Goal: Task Accomplishment & Management: Manage account settings

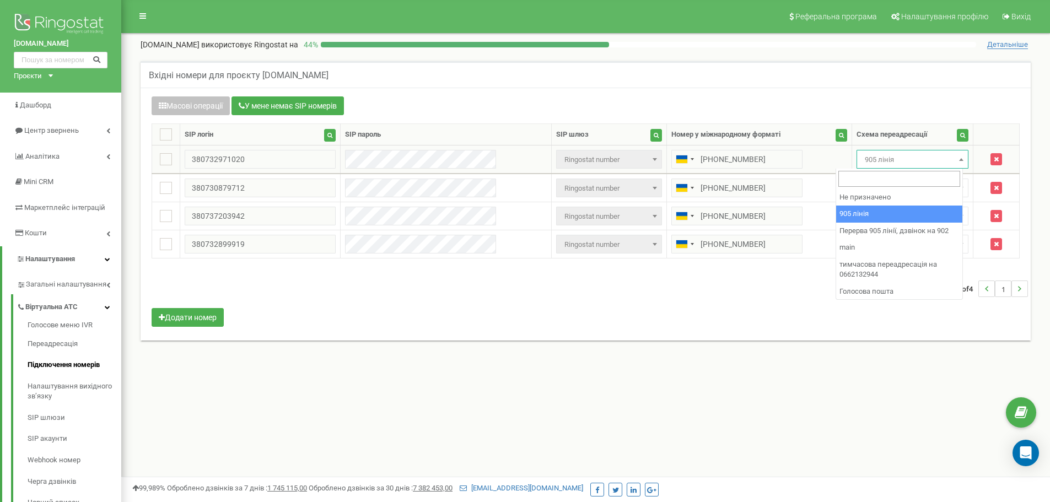
click at [866, 159] on span "905 лінія" at bounding box center [912, 159] width 104 height 15
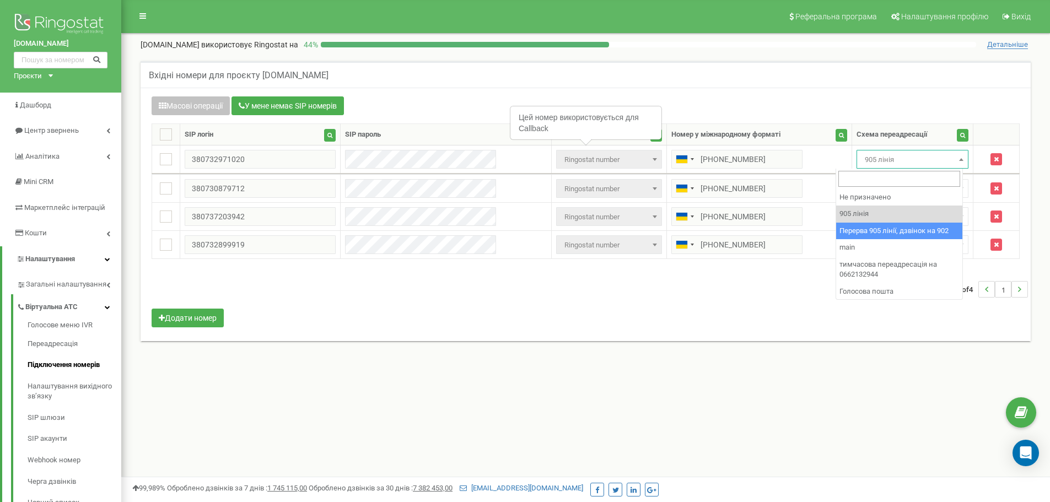
select select "173564"
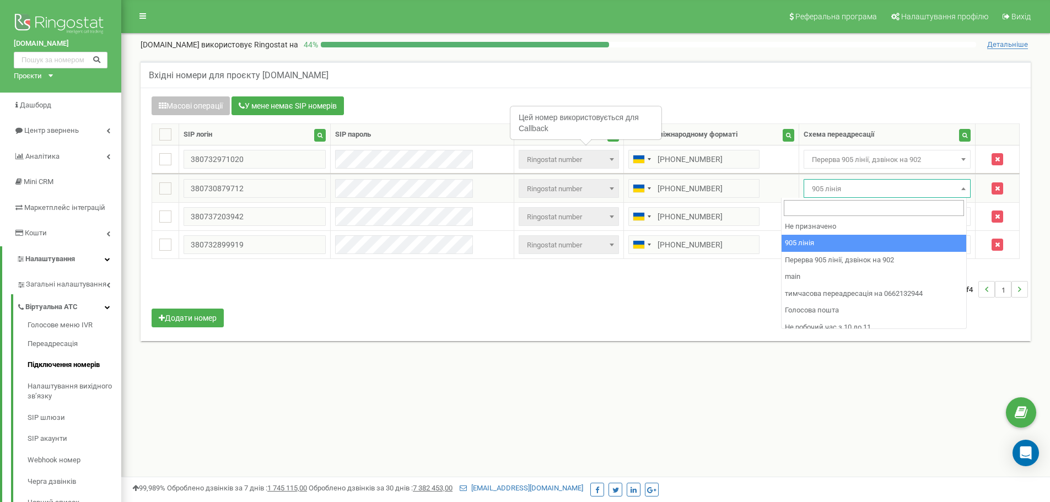
click at [862, 184] on span "905 лінія" at bounding box center [887, 188] width 160 height 15
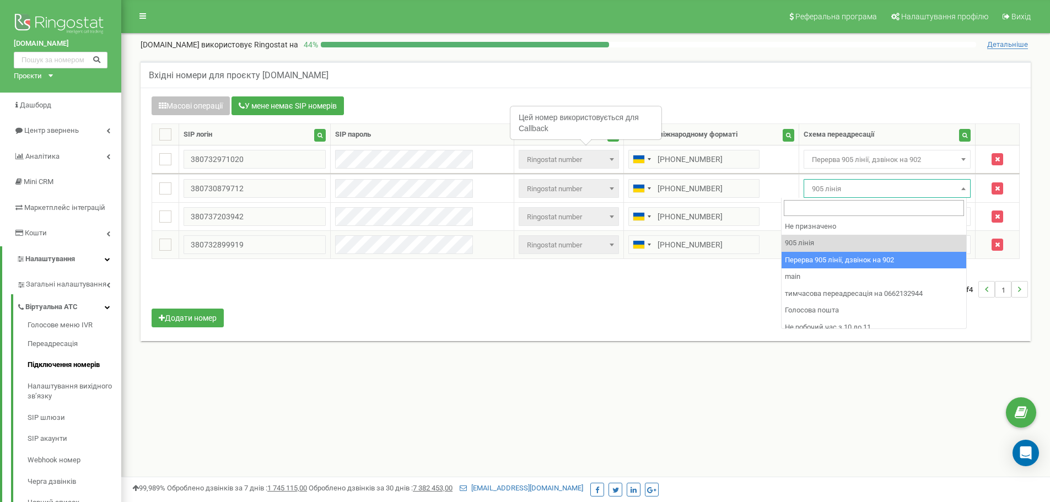
select select "173564"
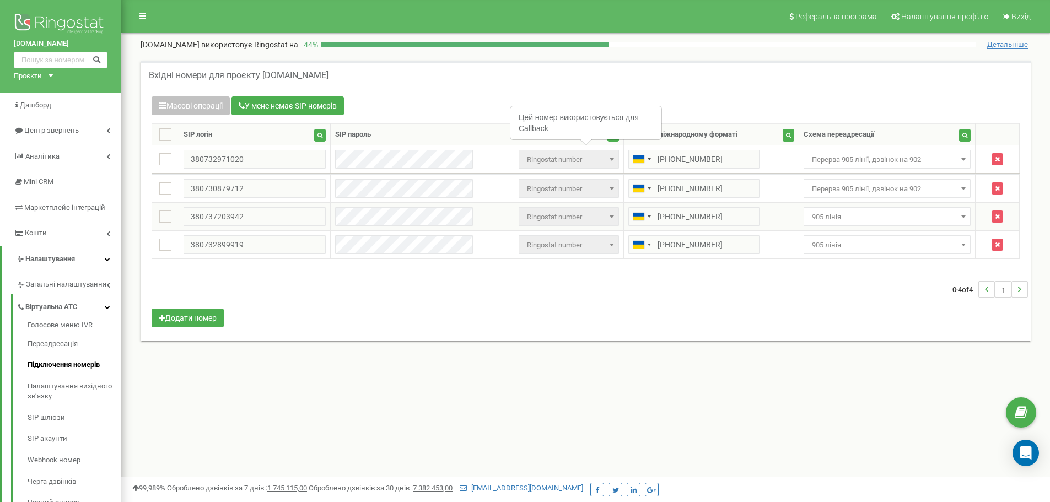
click at [868, 213] on span "905 лінія" at bounding box center [887, 216] width 160 height 15
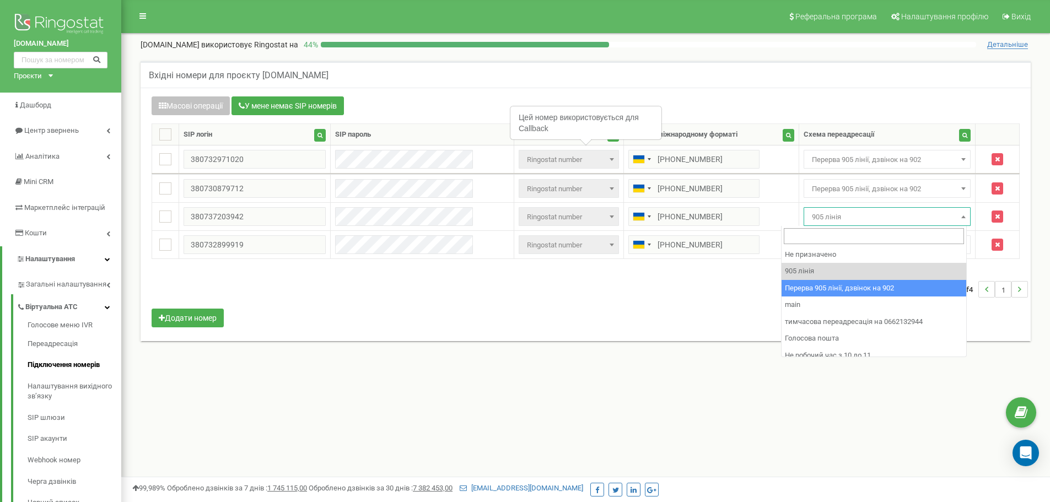
select select "173564"
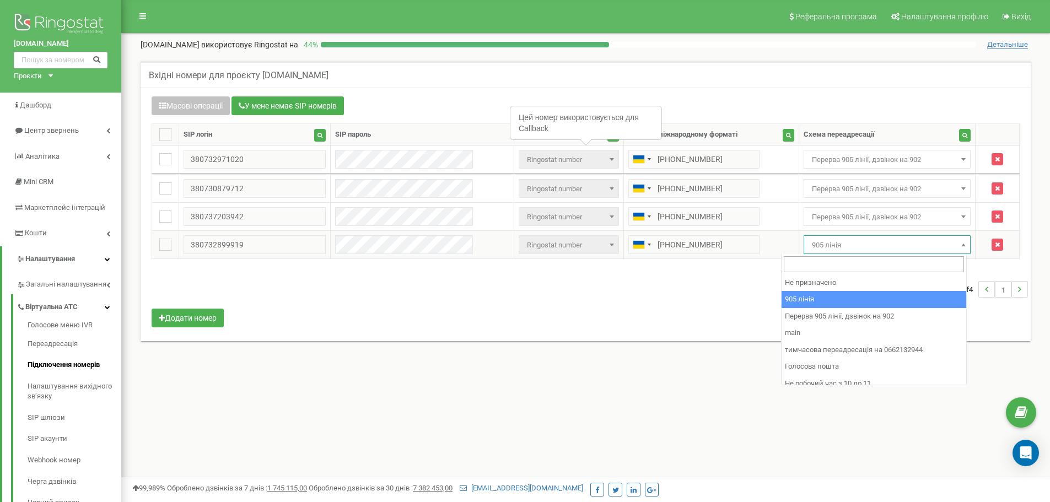
click at [865, 242] on span "905 лінія" at bounding box center [887, 244] width 160 height 15
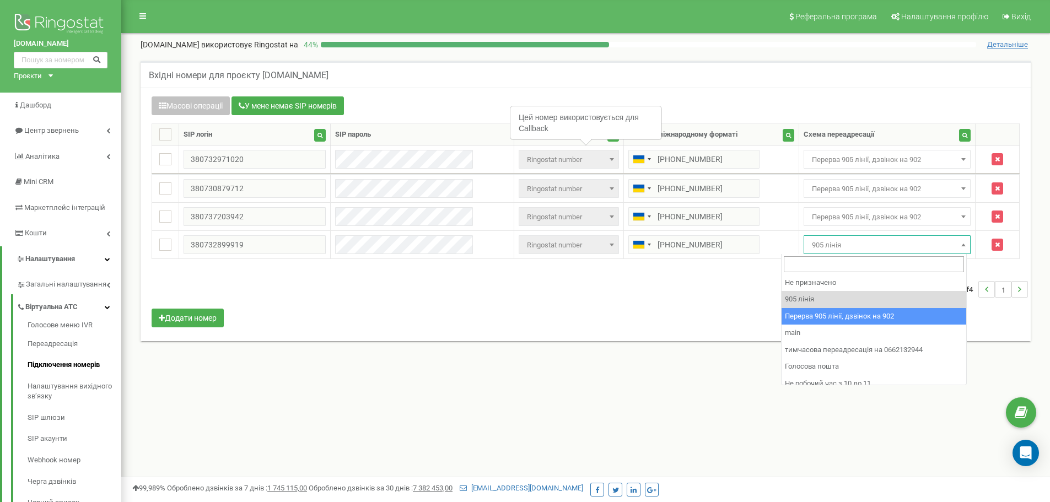
select select "173564"
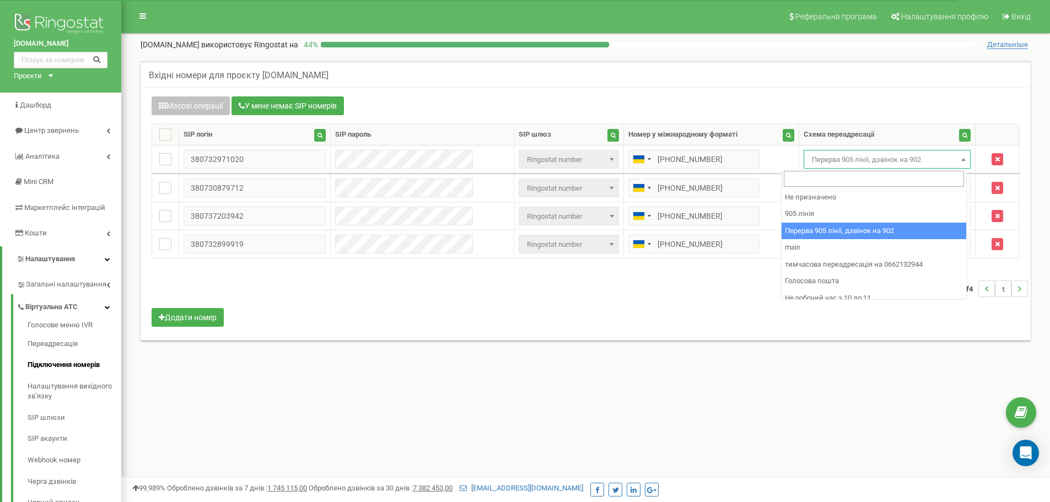
drag, startPoint x: 874, startPoint y: 163, endPoint x: 884, endPoint y: 195, distance: 33.3
click at [874, 163] on span "Перерва 905 лінії, дзвінок на 902" at bounding box center [887, 159] width 160 height 15
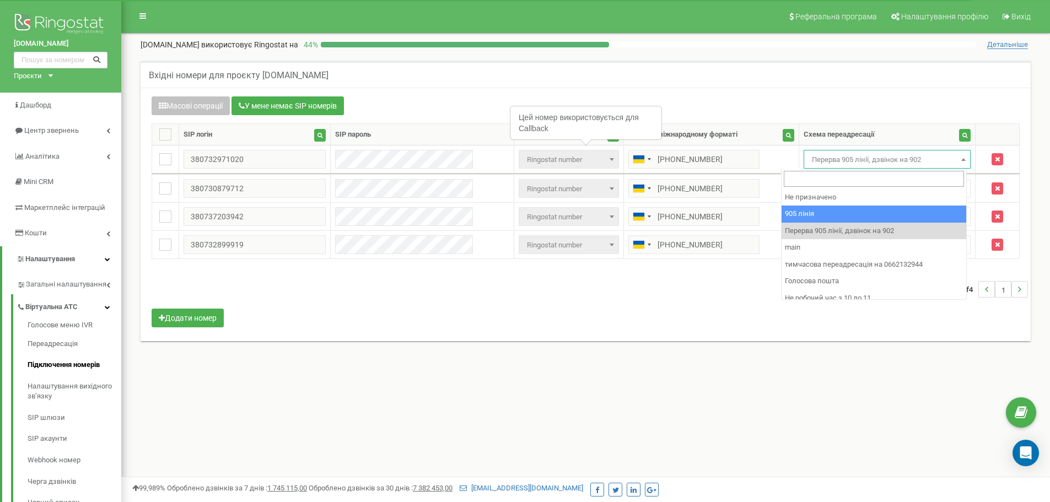
select select "173559"
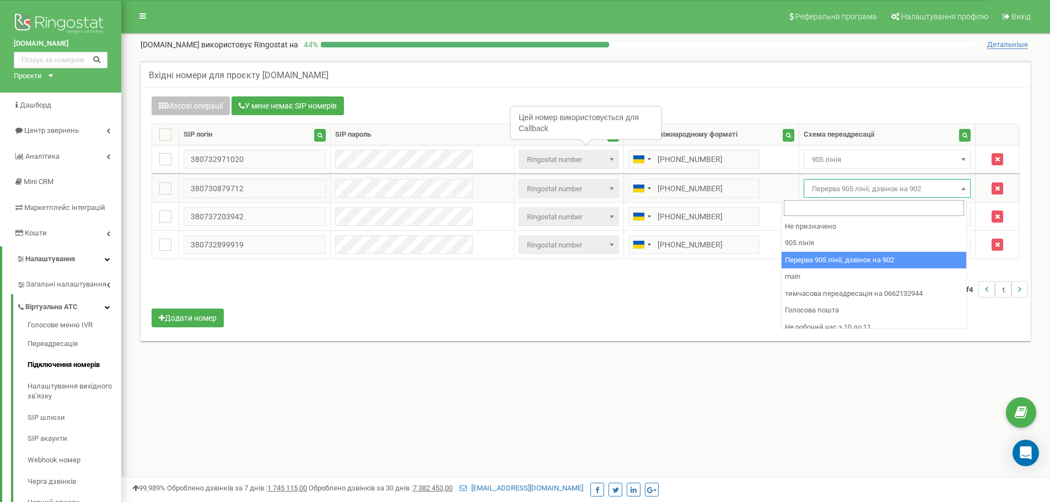
click at [878, 186] on span "Перерва 905 лінії, дзвінок на 902" at bounding box center [887, 188] width 160 height 15
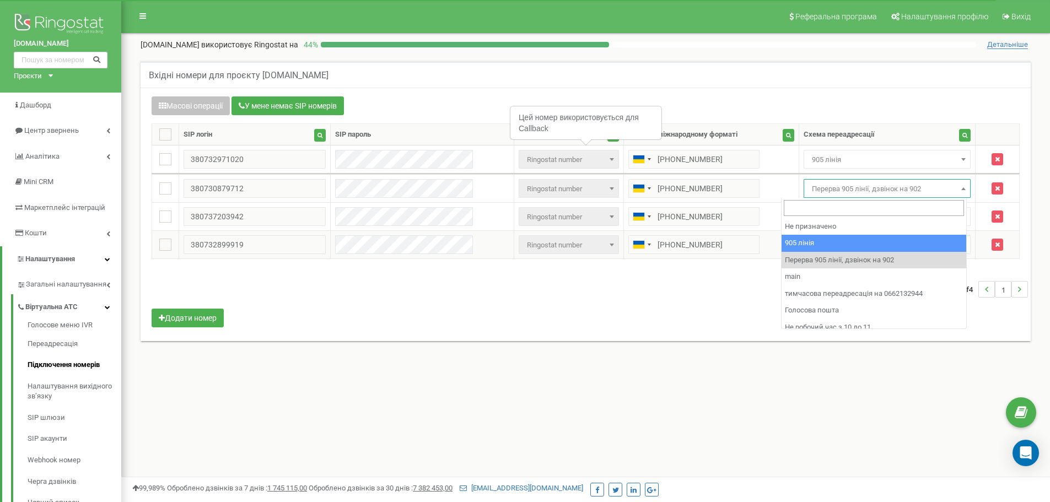
drag, startPoint x: 890, startPoint y: 237, endPoint x: 885, endPoint y: 231, distance: 7.5
select select "173559"
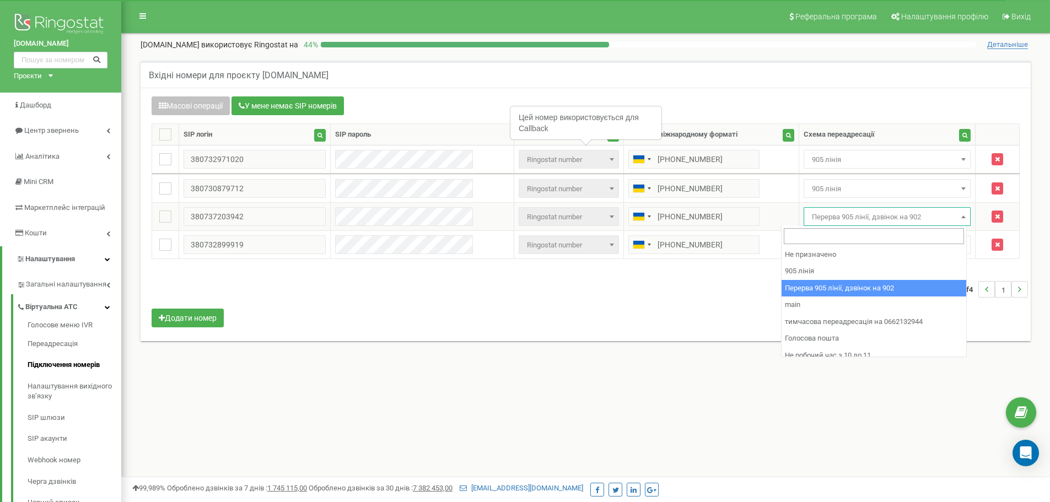
click at [877, 217] on span "Перерва 905 лінії, дзвінок на 902" at bounding box center [887, 216] width 160 height 15
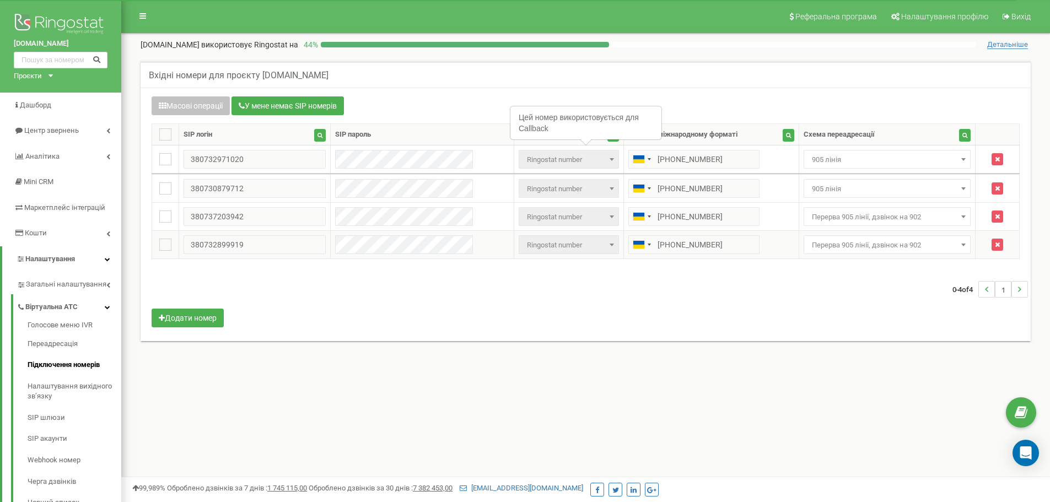
click at [883, 240] on span "Перерва 905 лінії, дзвінок на 902" at bounding box center [887, 244] width 160 height 15
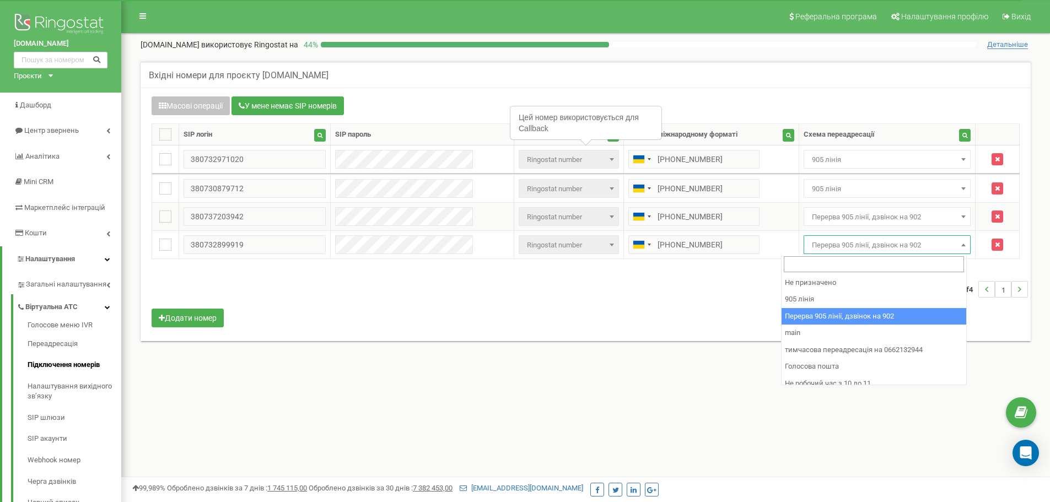
click at [878, 225] on span "Перерва 905 лінії, дзвінок на 902" at bounding box center [886, 216] width 167 height 19
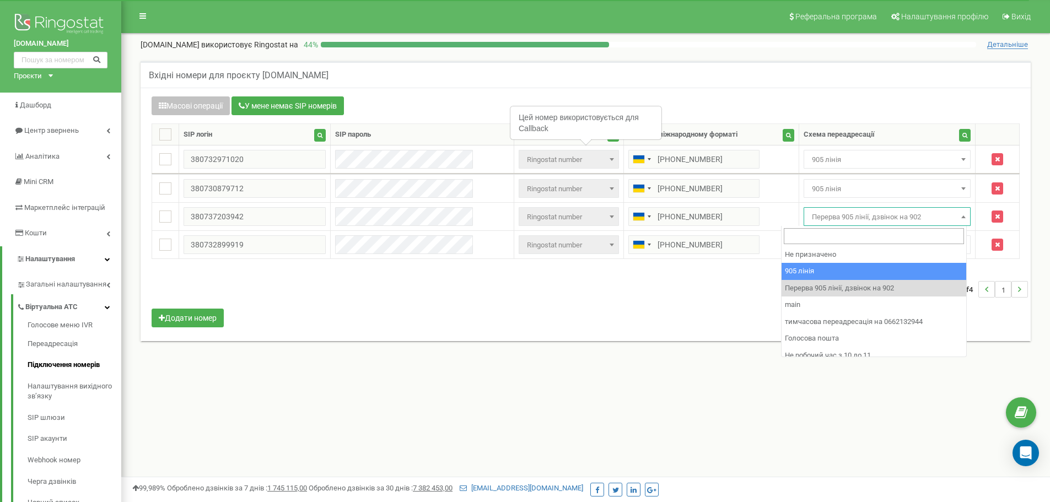
select select "173559"
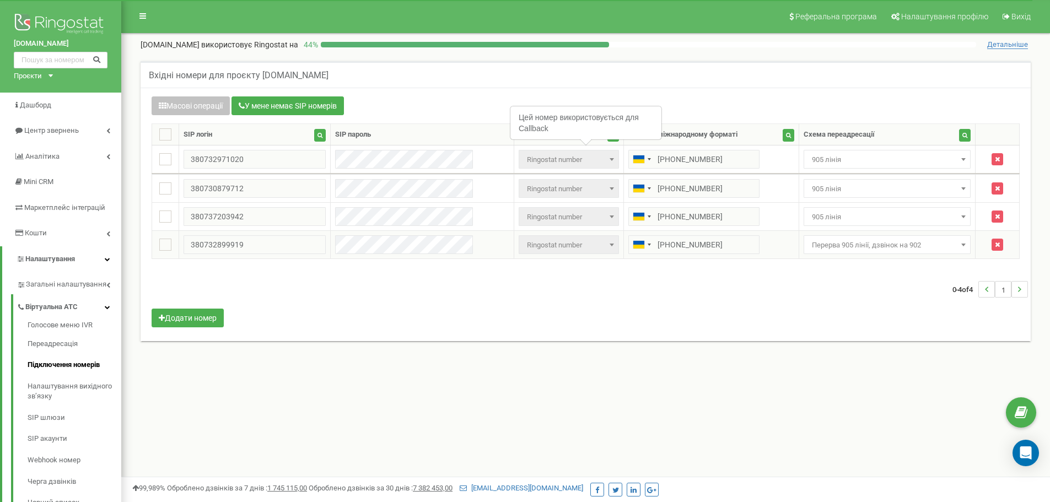
click at [883, 250] on span "Перерва 905 лінії, дзвінок на 902" at bounding box center [887, 244] width 160 height 15
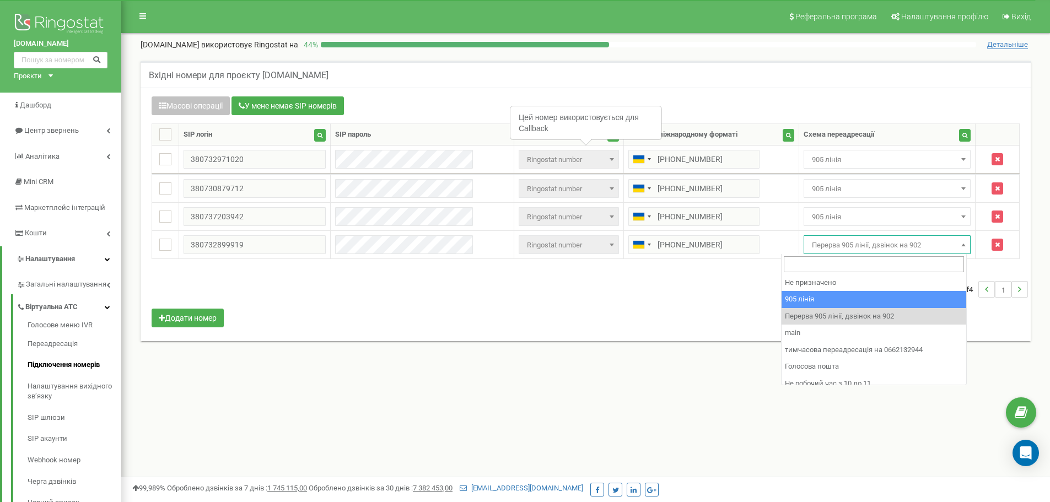
select select "173559"
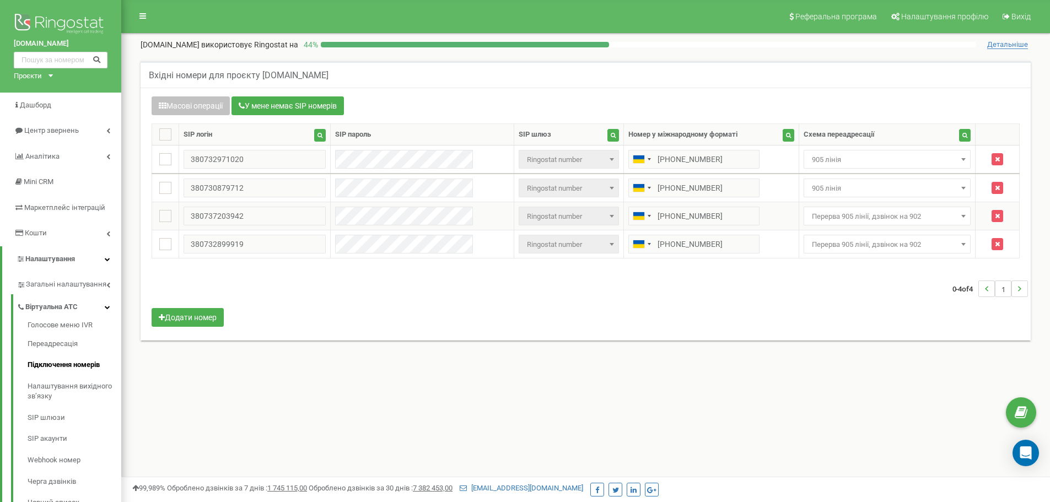
click at [894, 215] on span "Перерва 905 лінії, дзвінок на 902" at bounding box center [887, 216] width 160 height 15
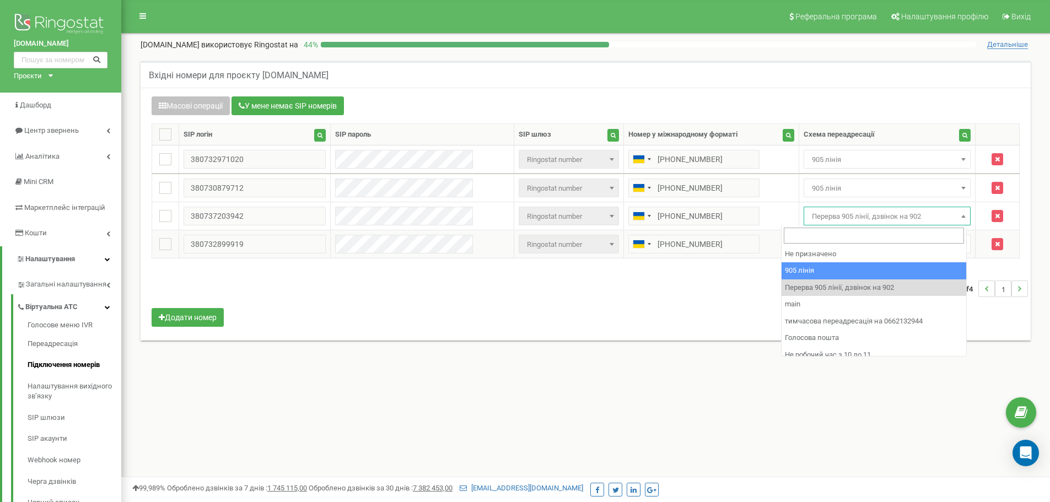
select select "173559"
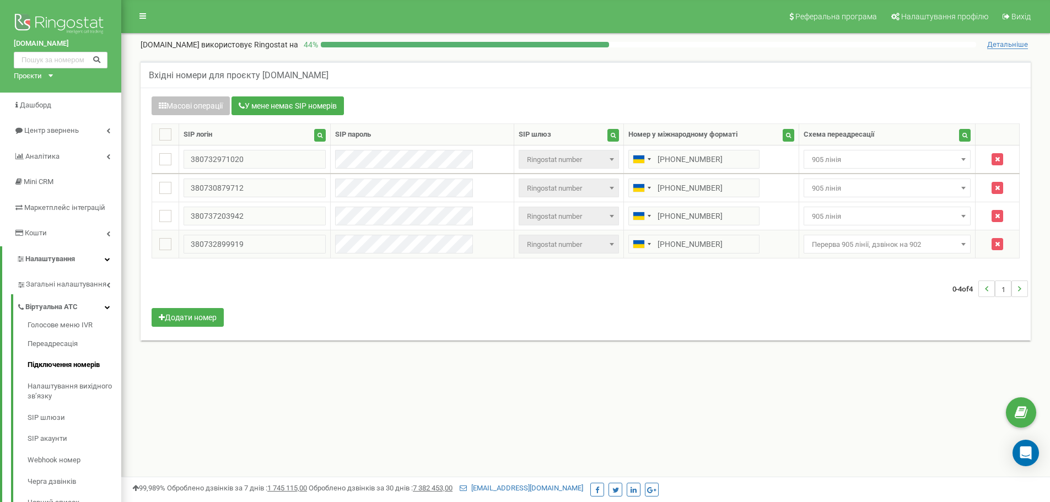
click at [869, 241] on span "Перерва 905 лінії, дзвінок на 902" at bounding box center [887, 244] width 160 height 15
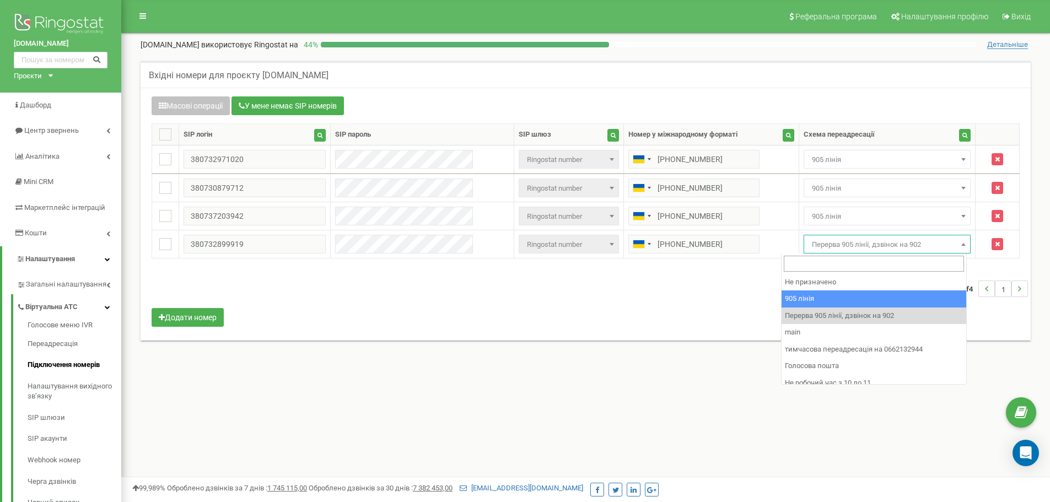
select select "173559"
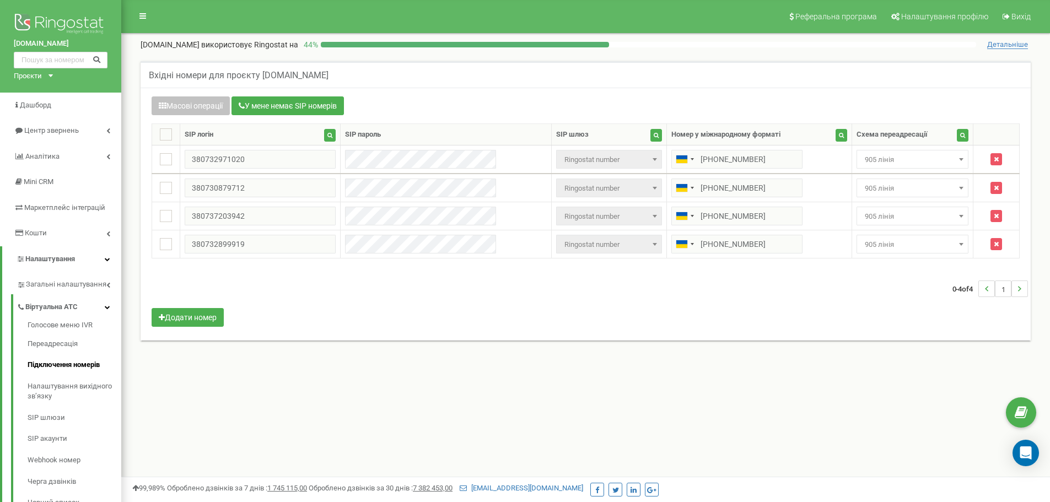
drag, startPoint x: 880, startPoint y: 297, endPoint x: 185, endPoint y: 75, distance: 729.9
click at [878, 297] on div "0-4 of 4 1" at bounding box center [585, 288] width 884 height 39
click at [883, 157] on span "905 лінія" at bounding box center [912, 159] width 104 height 15
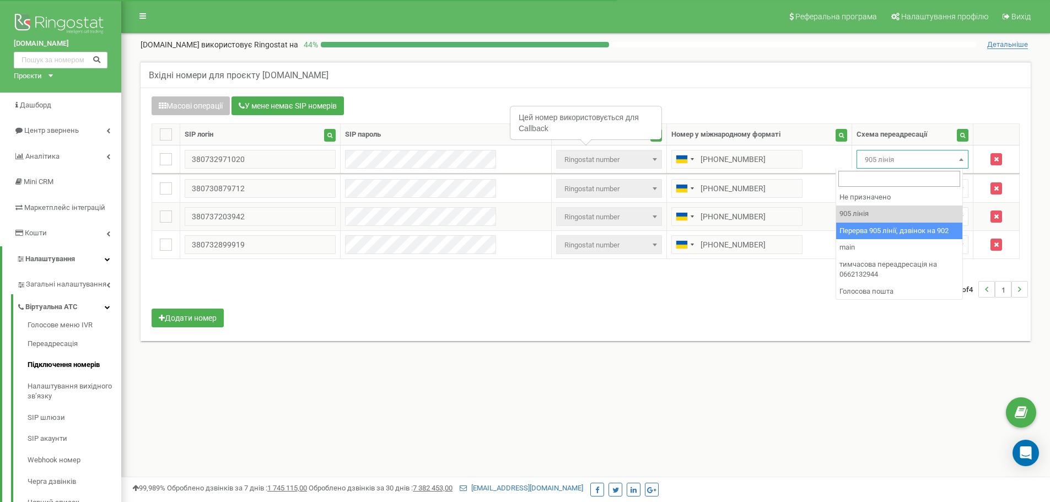
drag, startPoint x: 942, startPoint y: 230, endPoint x: 922, endPoint y: 215, distance: 25.2
select select "173564"
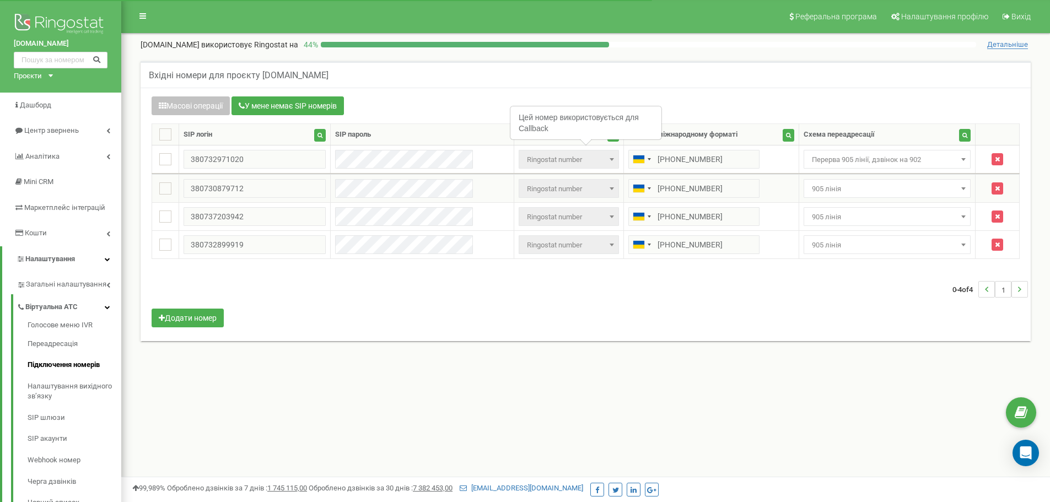
click at [878, 177] on td "Не призначено 905 лінія Перерва 905 лінії, дзвінок на 902 main тимчасова переад…" at bounding box center [886, 189] width 177 height 28
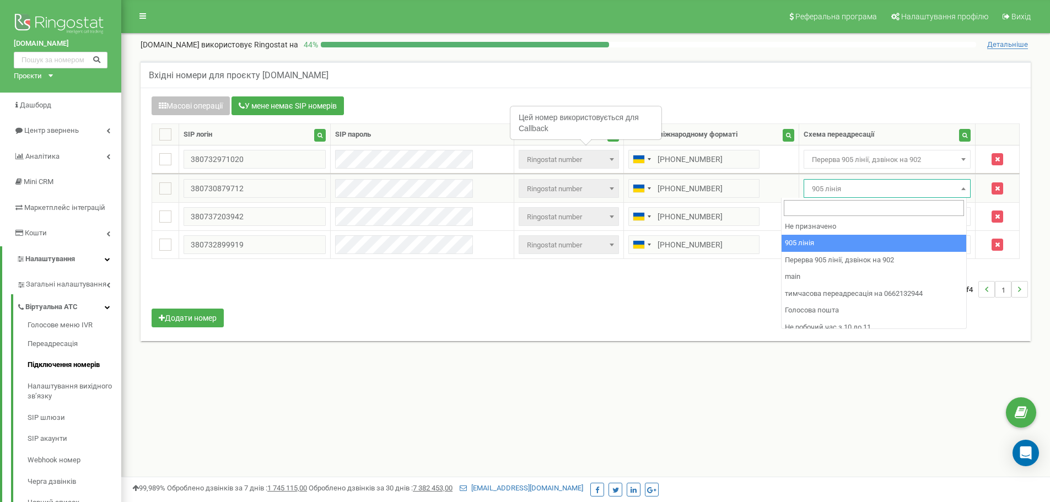
click at [900, 196] on span "905 лінія" at bounding box center [887, 188] width 160 height 15
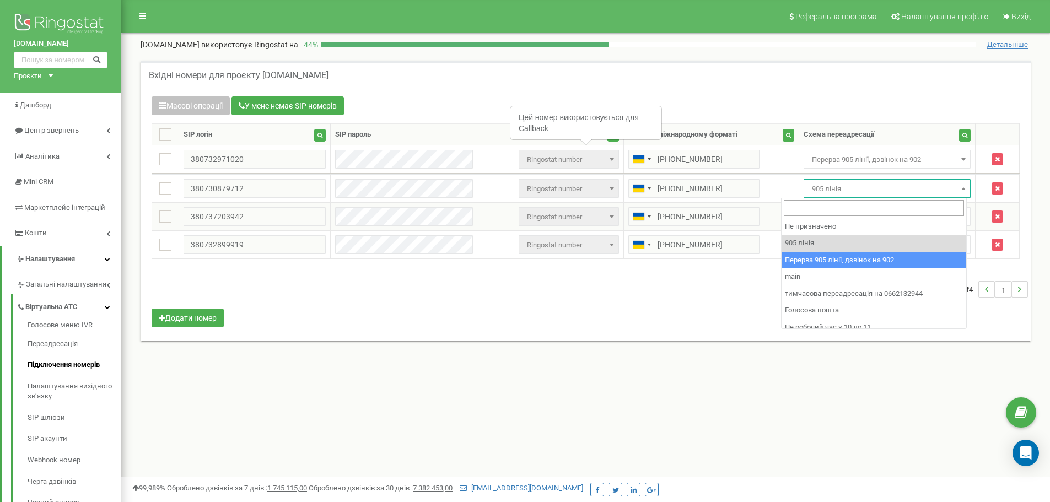
drag, startPoint x: 929, startPoint y: 251, endPoint x: 897, endPoint y: 221, distance: 44.1
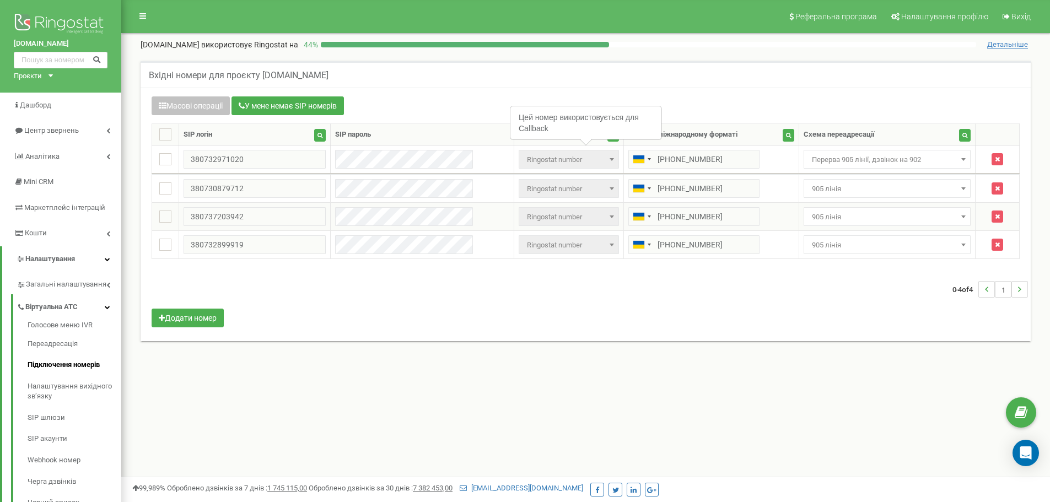
click at [896, 220] on span "905 лінія" at bounding box center [887, 216] width 160 height 15
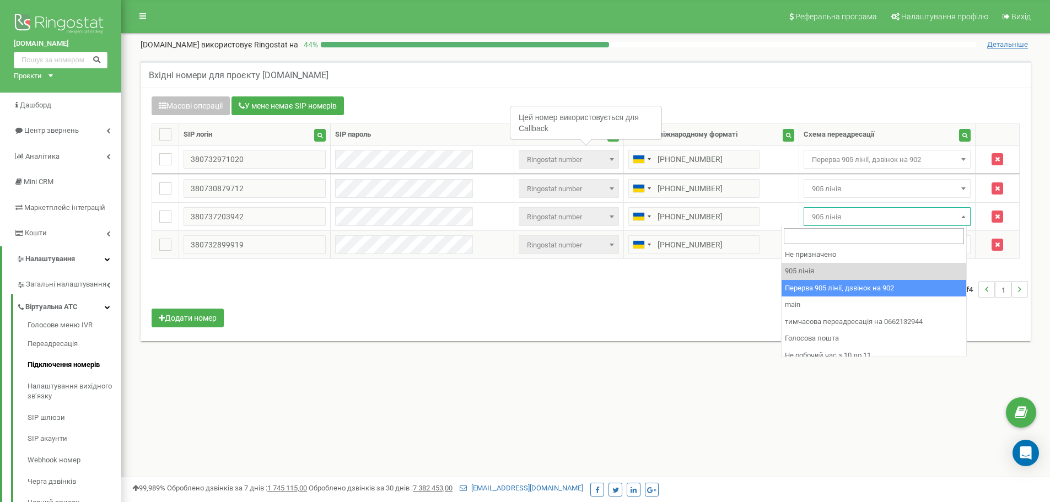
drag, startPoint x: 938, startPoint y: 288, endPoint x: 894, endPoint y: 252, distance: 56.4
select select "173564"
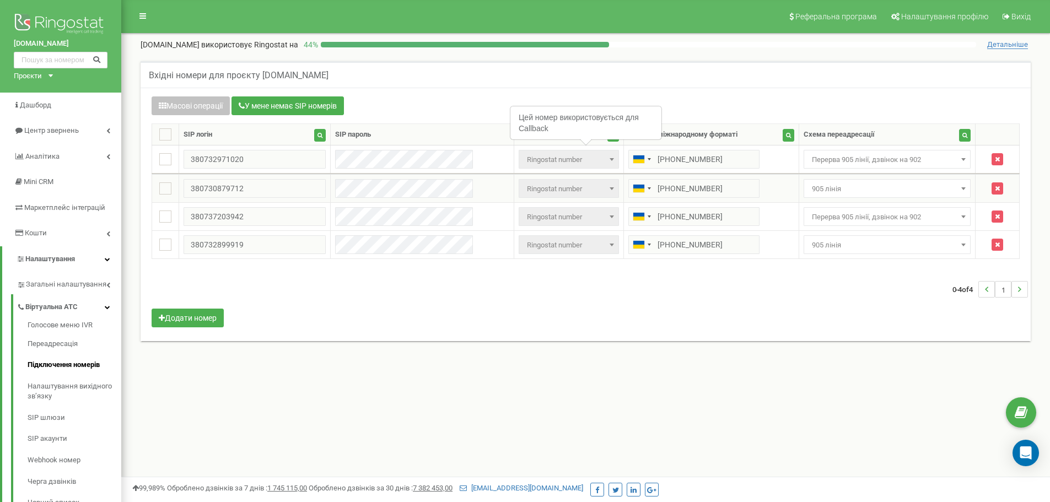
click at [846, 191] on span "905 лінія" at bounding box center [887, 188] width 160 height 15
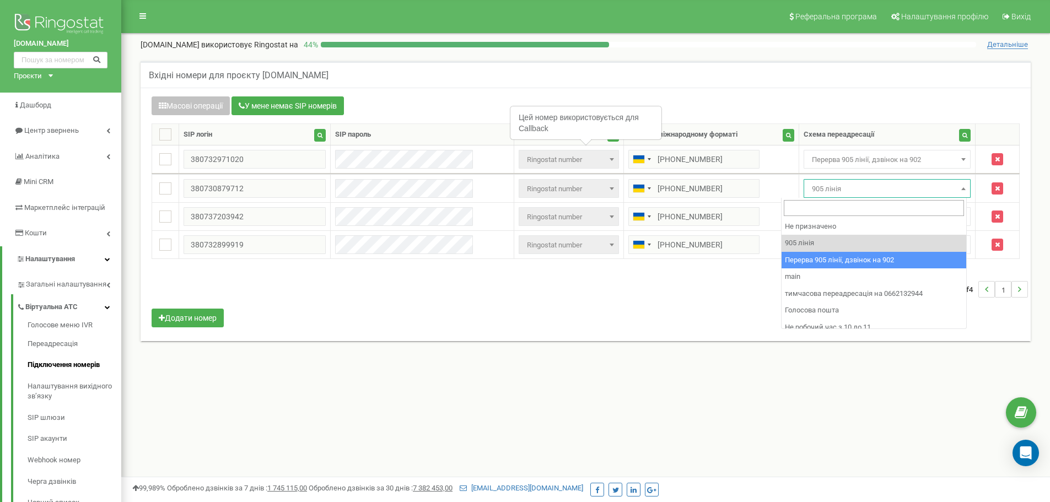
select select "173564"
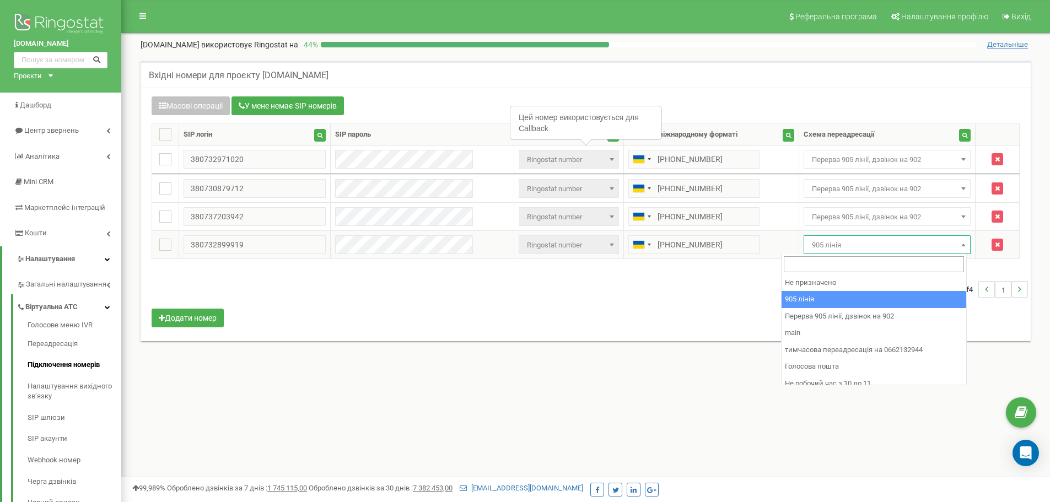
click at [867, 243] on span "905 лінія" at bounding box center [887, 244] width 160 height 15
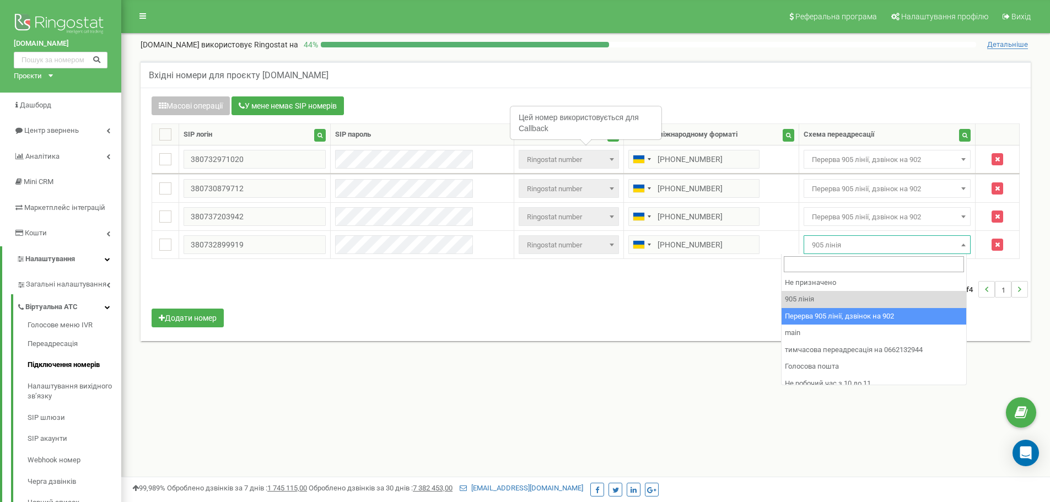
select select "173564"
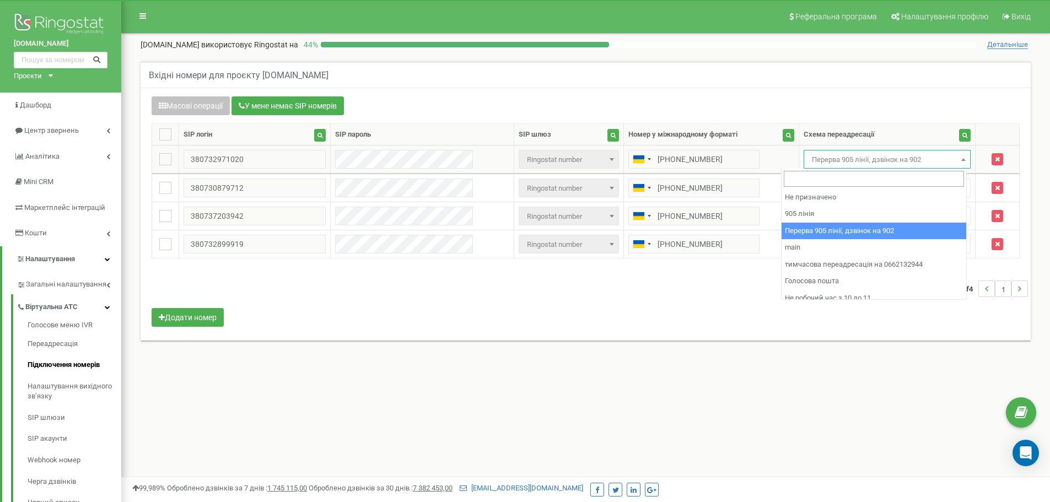
click at [807, 164] on span "Перерва 905 лінії, дзвінок на 902" at bounding box center [887, 159] width 160 height 15
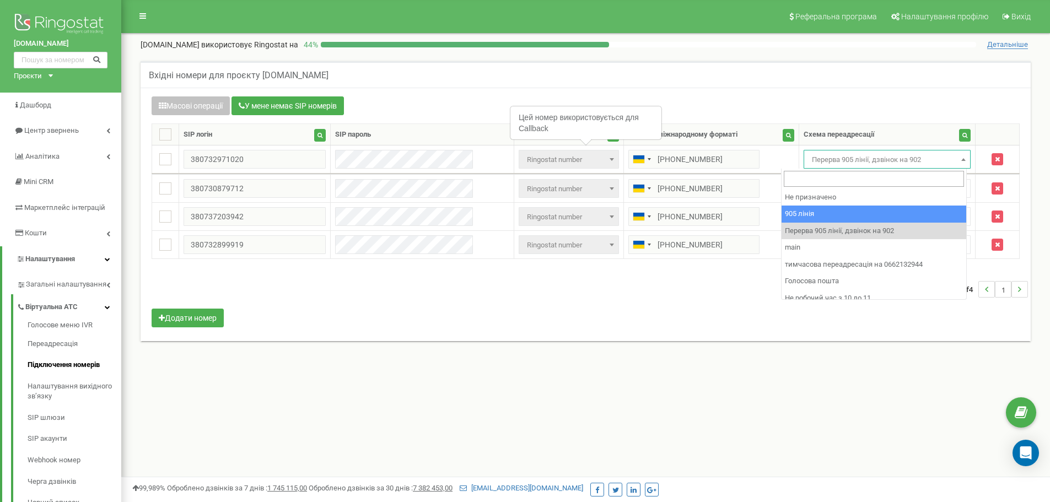
select select "173559"
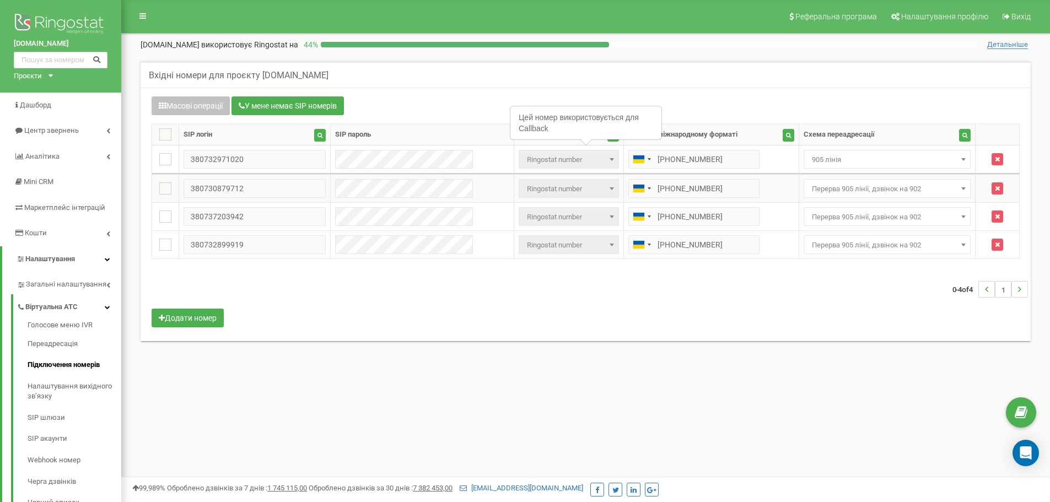
click at [834, 193] on span "Перерва 905 лінії, дзвінок на 902" at bounding box center [887, 188] width 160 height 15
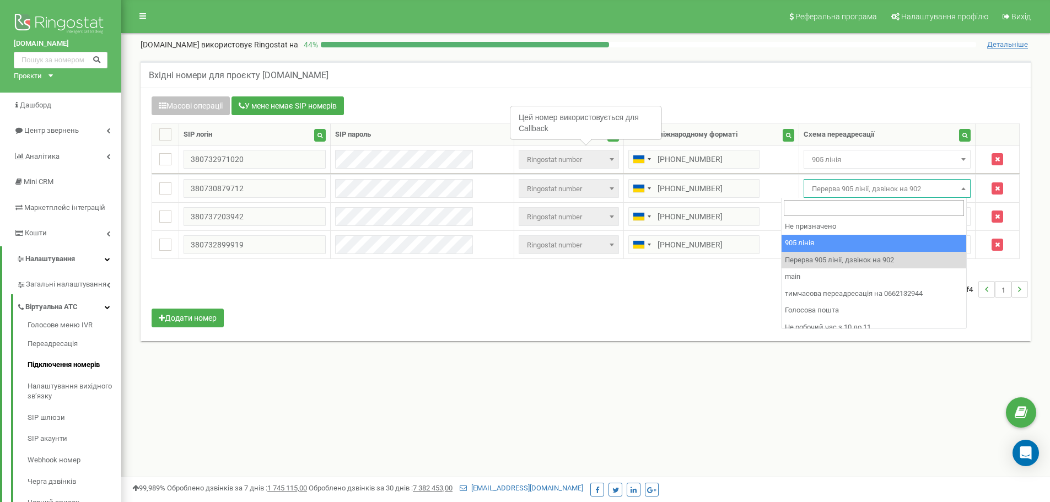
select select "173559"
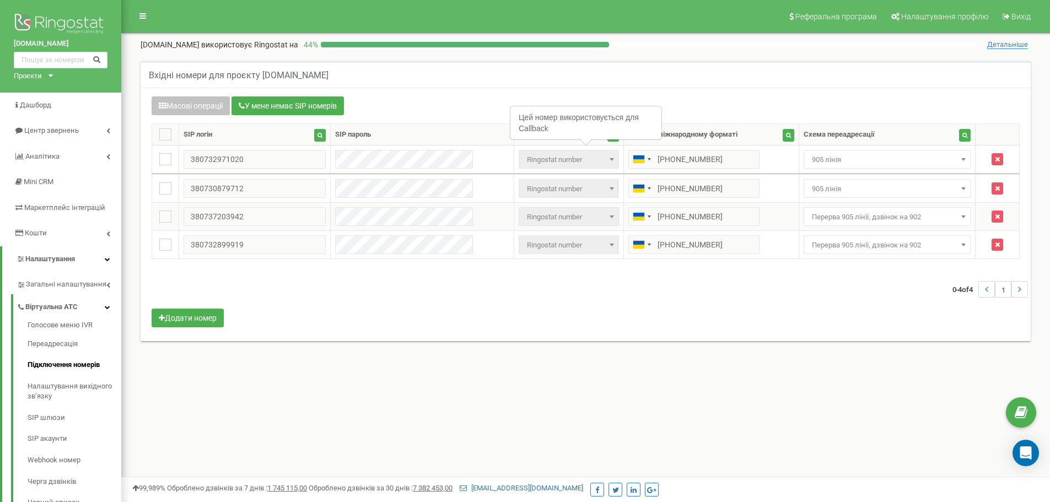
click at [849, 212] on span "Перерва 905 лінії, дзвінок на 902" at bounding box center [887, 216] width 160 height 15
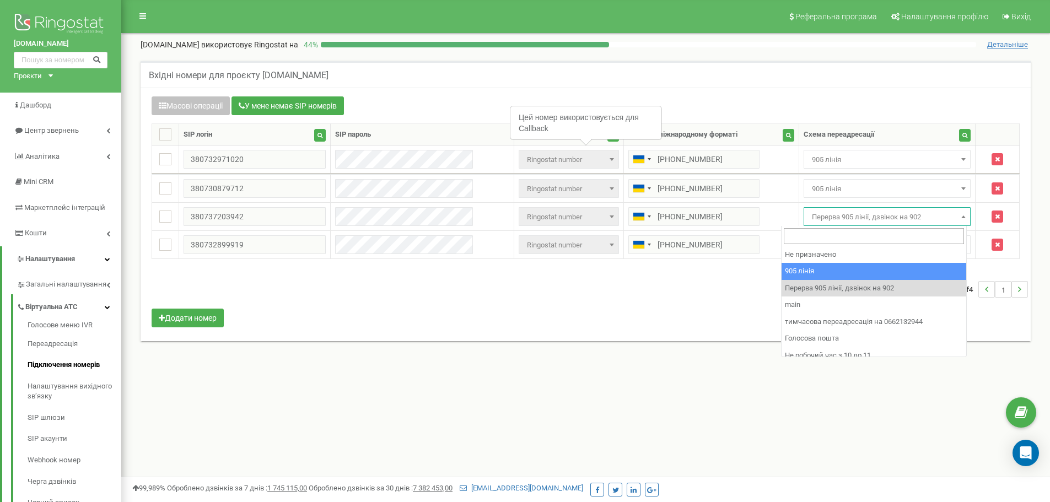
select select "173559"
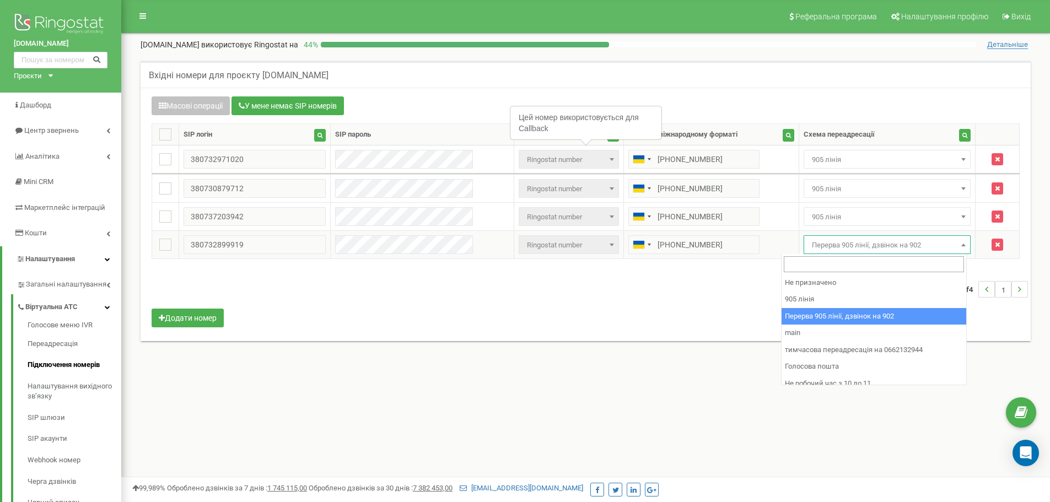
click at [868, 248] on span "Перерва 905 лінії, дзвінок на 902" at bounding box center [887, 244] width 160 height 15
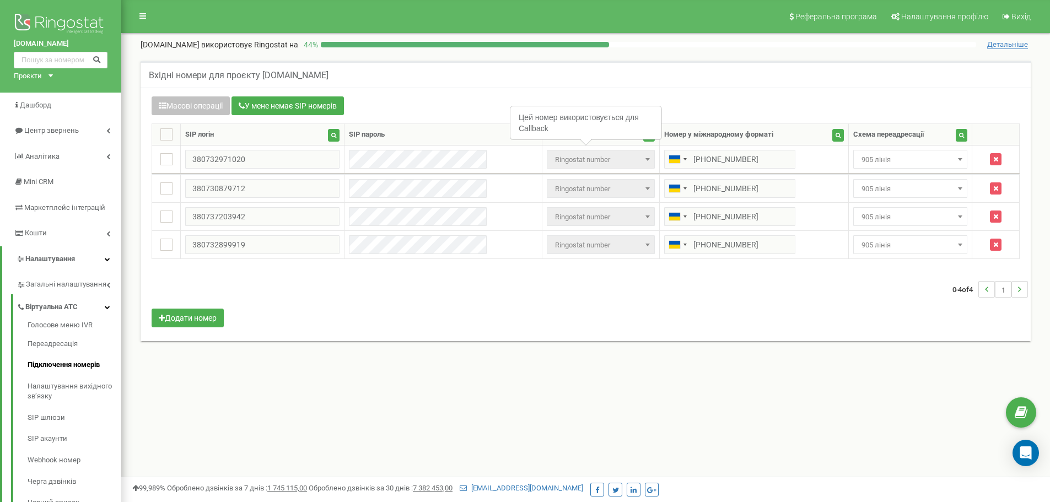
select select "173559"
click at [826, 311] on div "Масові операції У мене немає SIP номерів Налаштування Виберіть налаштування для…" at bounding box center [585, 213] width 884 height 234
click at [911, 159] on span "905 лінія" at bounding box center [912, 159] width 104 height 15
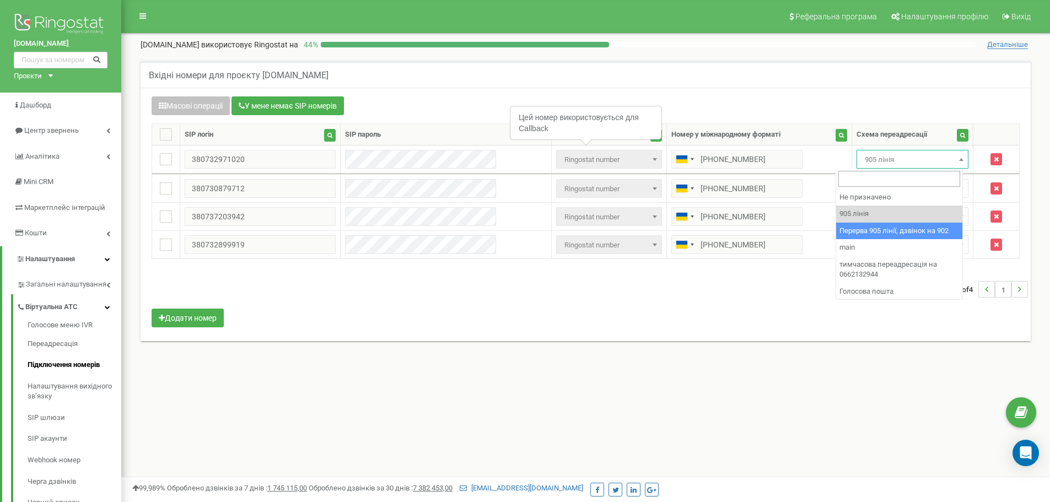
select select "173564"
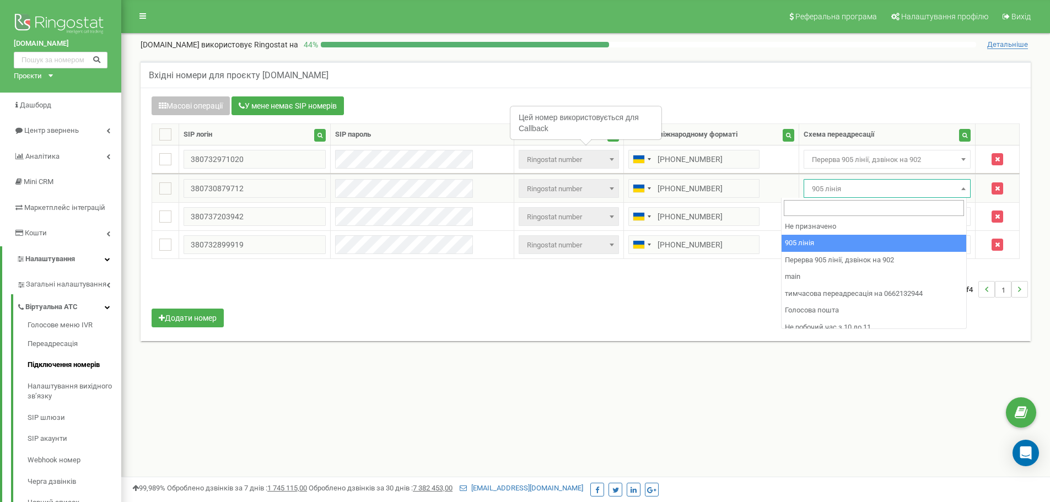
click at [886, 185] on span "905 лінія" at bounding box center [887, 188] width 160 height 15
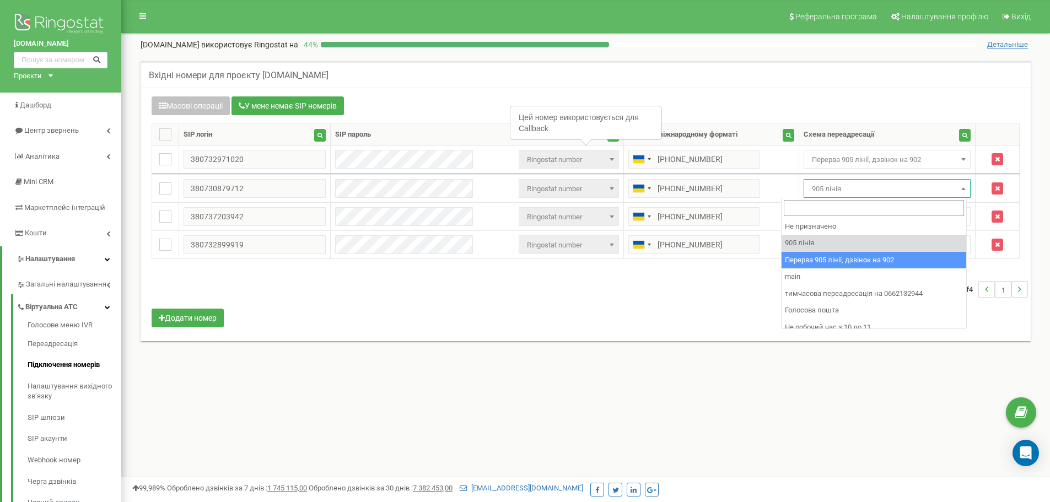
select select "173564"
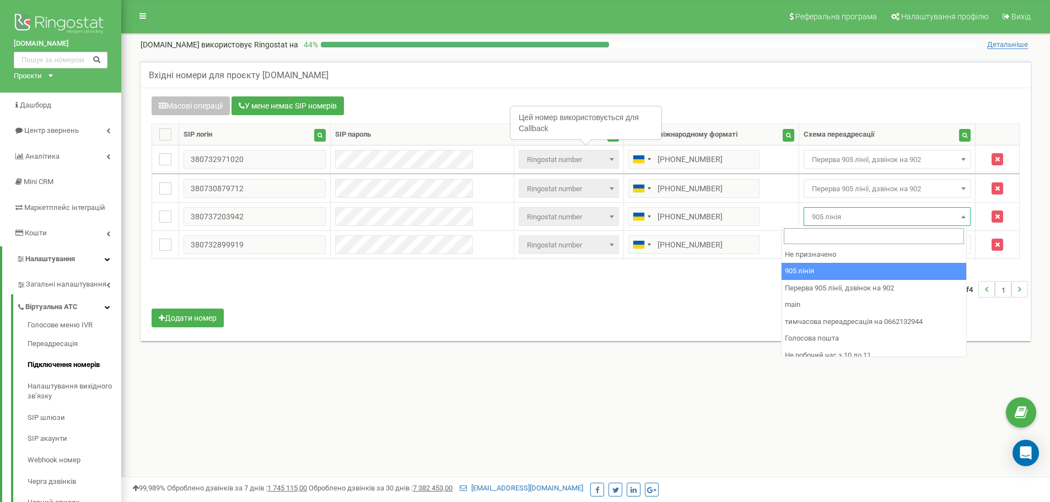
drag, startPoint x: 898, startPoint y: 215, endPoint x: 915, endPoint y: 274, distance: 60.8
click at [898, 218] on span "905 лінія" at bounding box center [887, 216] width 160 height 15
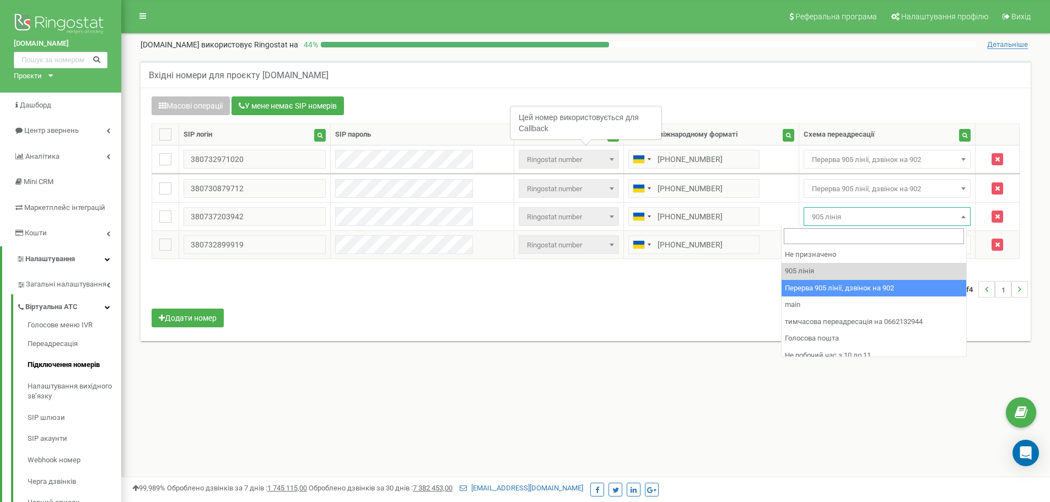
select select "173564"
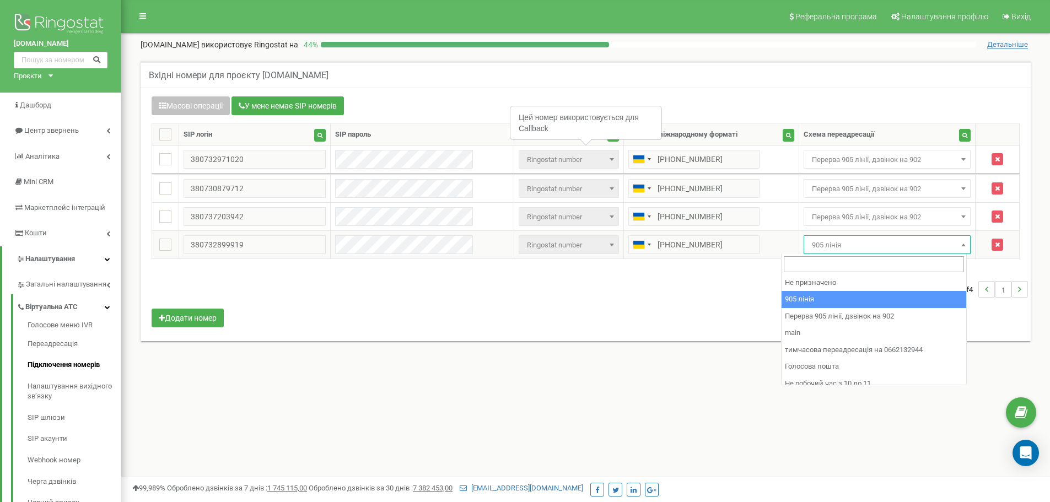
click at [877, 244] on span "905 лінія" at bounding box center [887, 244] width 160 height 15
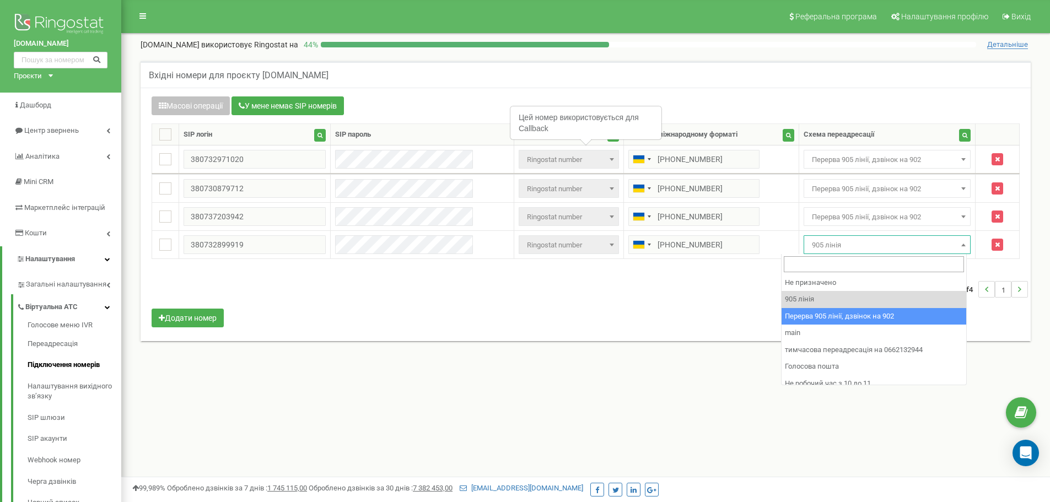
select select "173564"
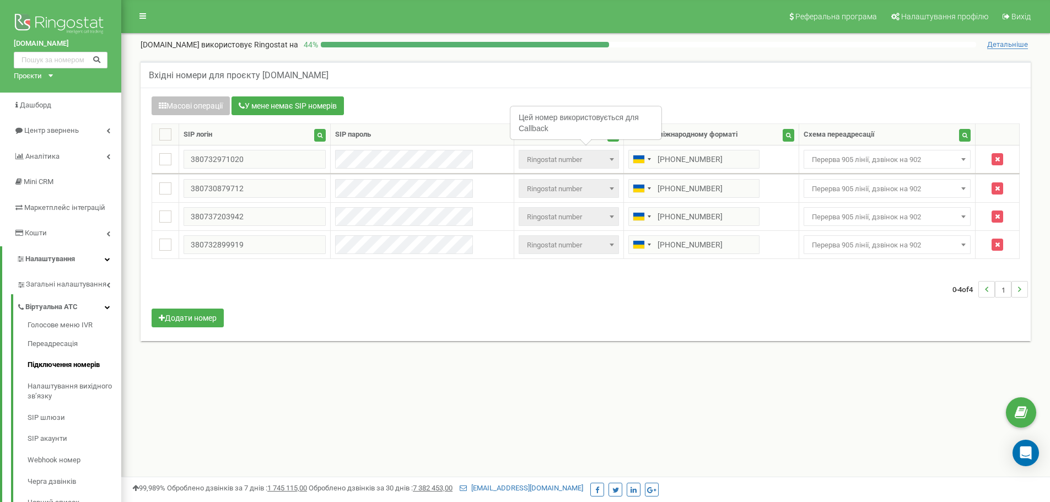
click at [901, 306] on div "0-4 of 4 1" at bounding box center [585, 289] width 884 height 39
